Goal: Navigation & Orientation: Find specific page/section

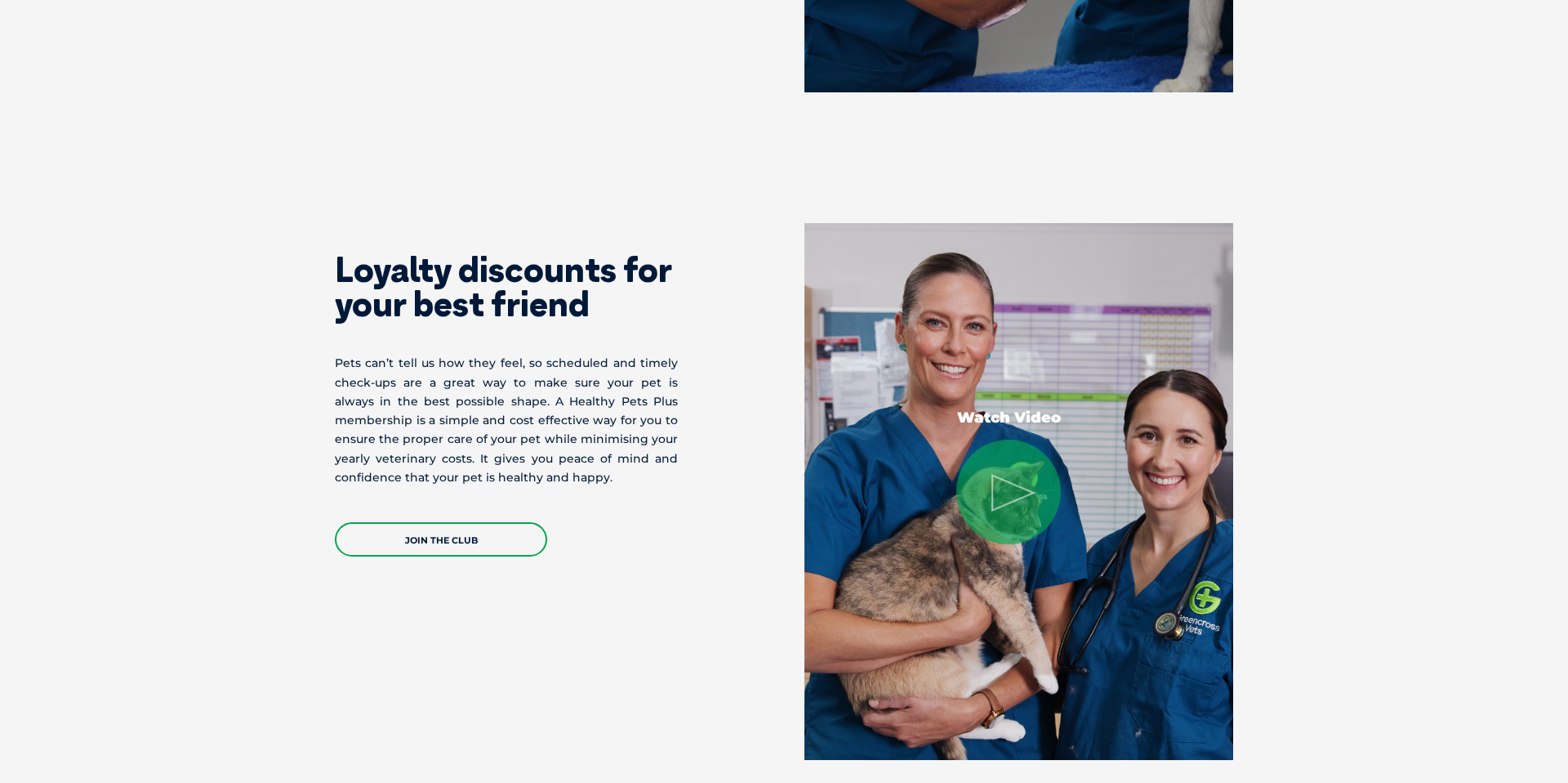
scroll to position [3374, 0]
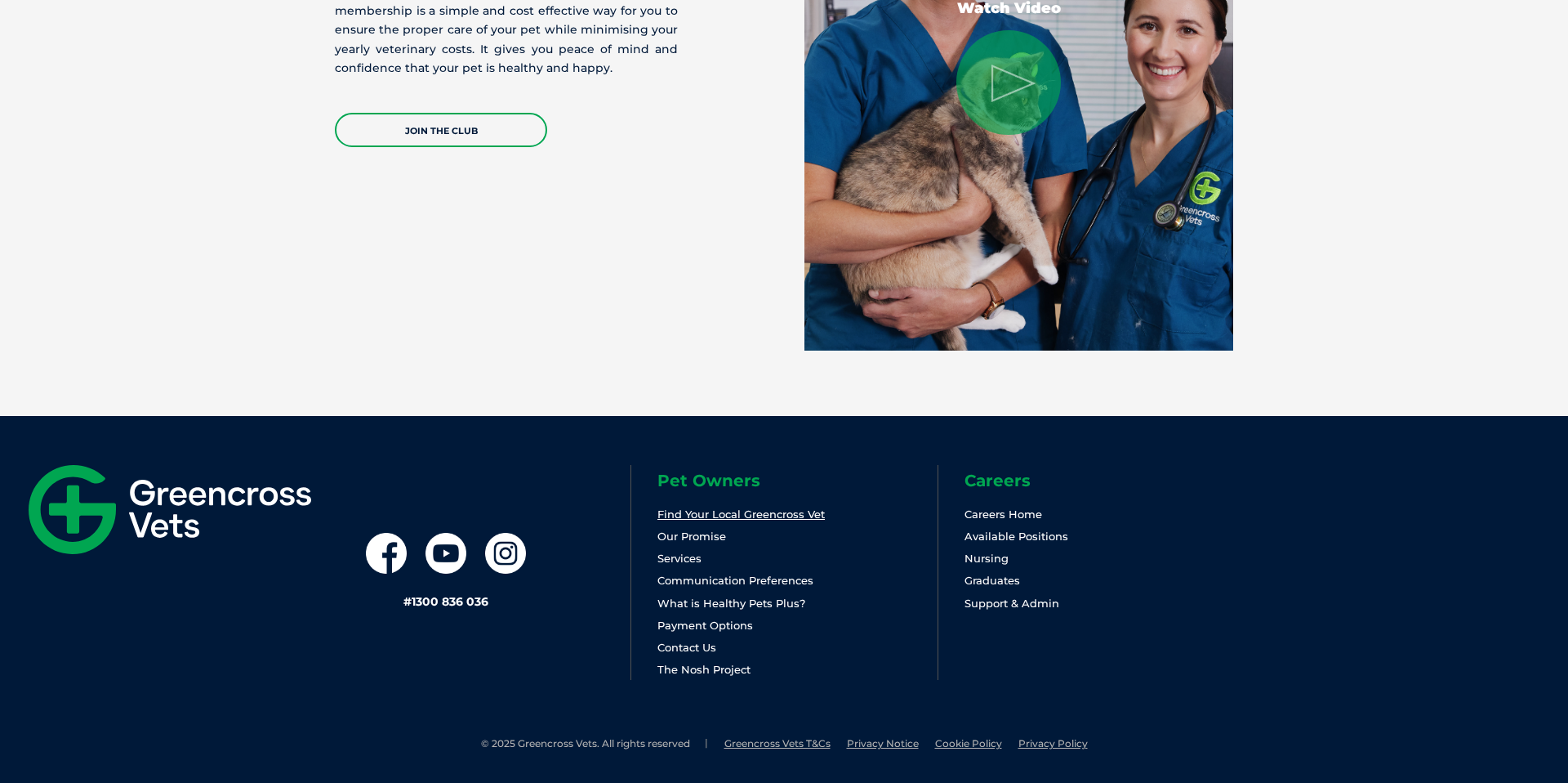
click at [701, 511] on link "Find Your Local Greencross Vet" at bounding box center [742, 514] width 167 height 13
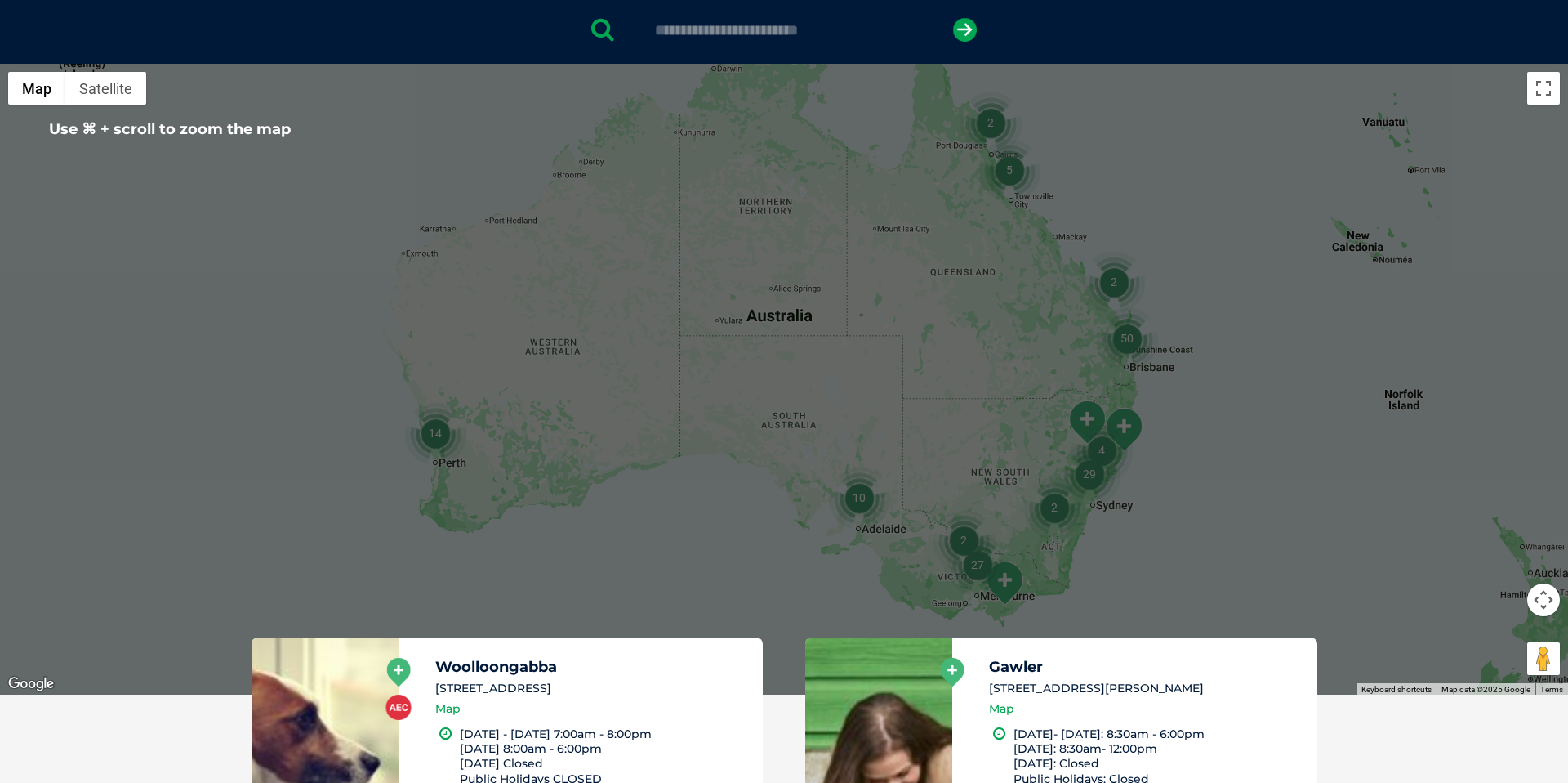
scroll to position [399, 0]
